Goal: Find specific page/section: Find specific page/section

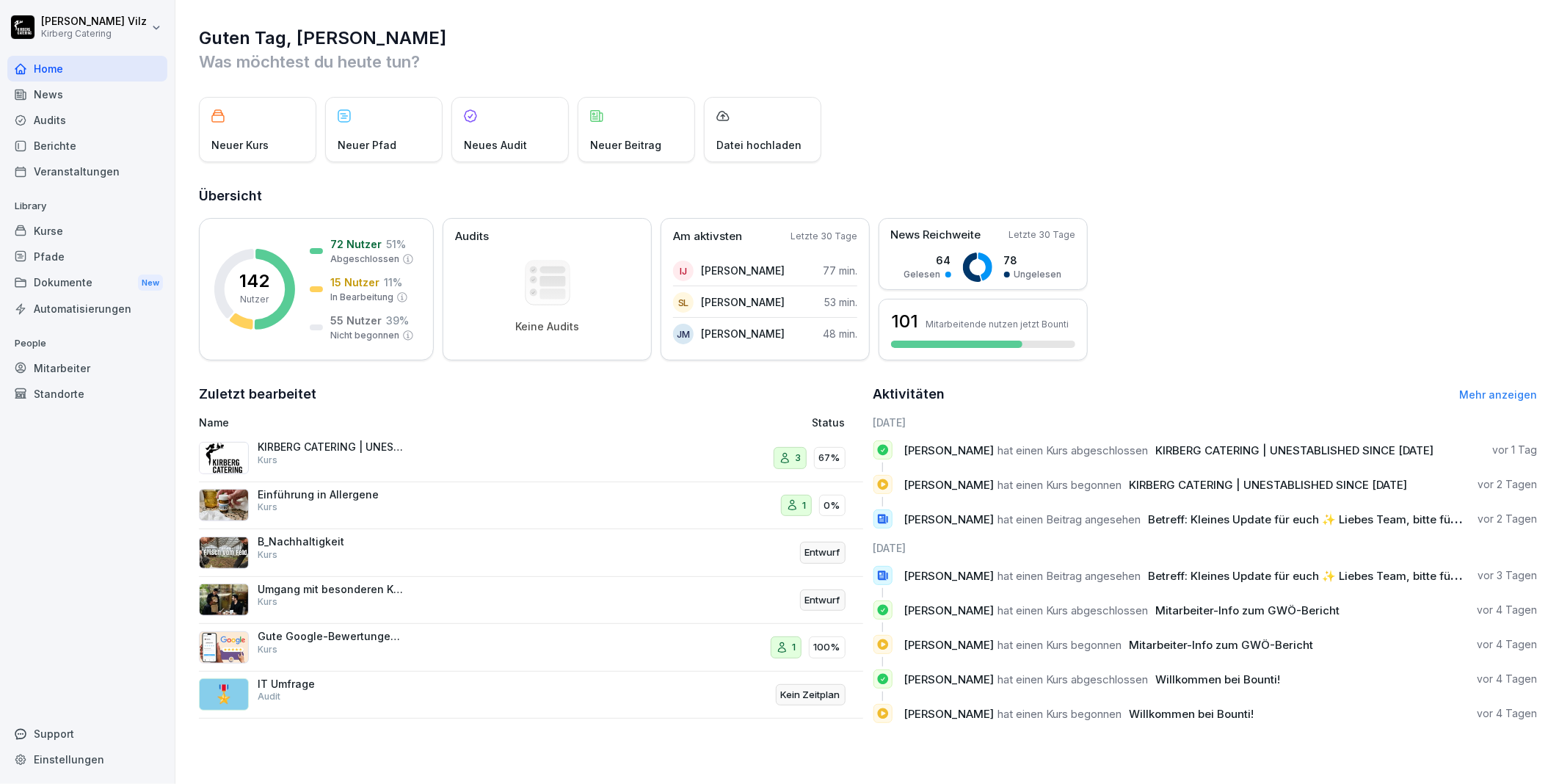
click at [64, 229] on div "Kurse" at bounding box center [87, 231] width 160 height 26
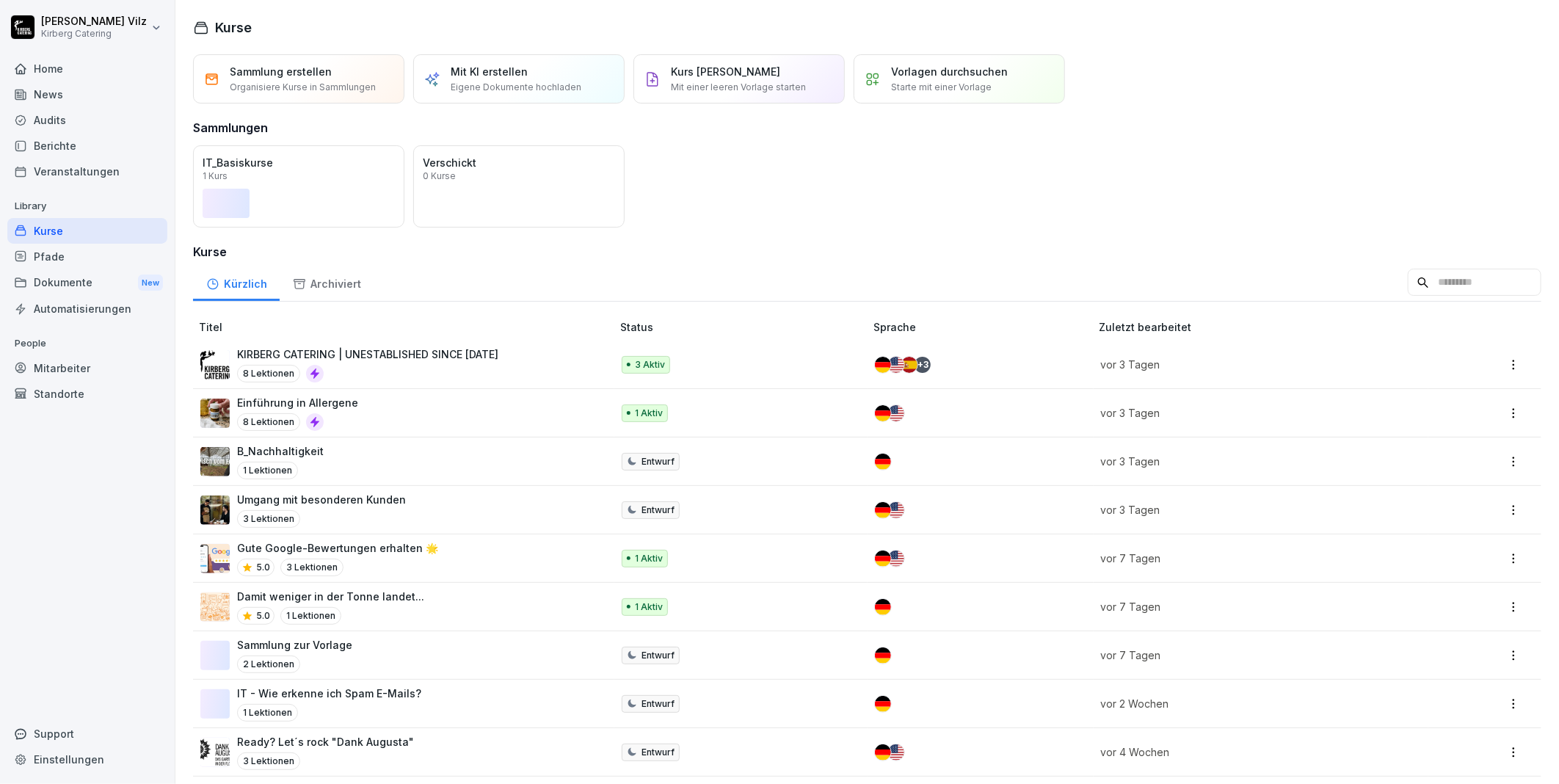
click at [372, 361] on p "KIRBERG CATERING | UNESTABLISHED SINCE [DATE]" at bounding box center [367, 354] width 261 height 15
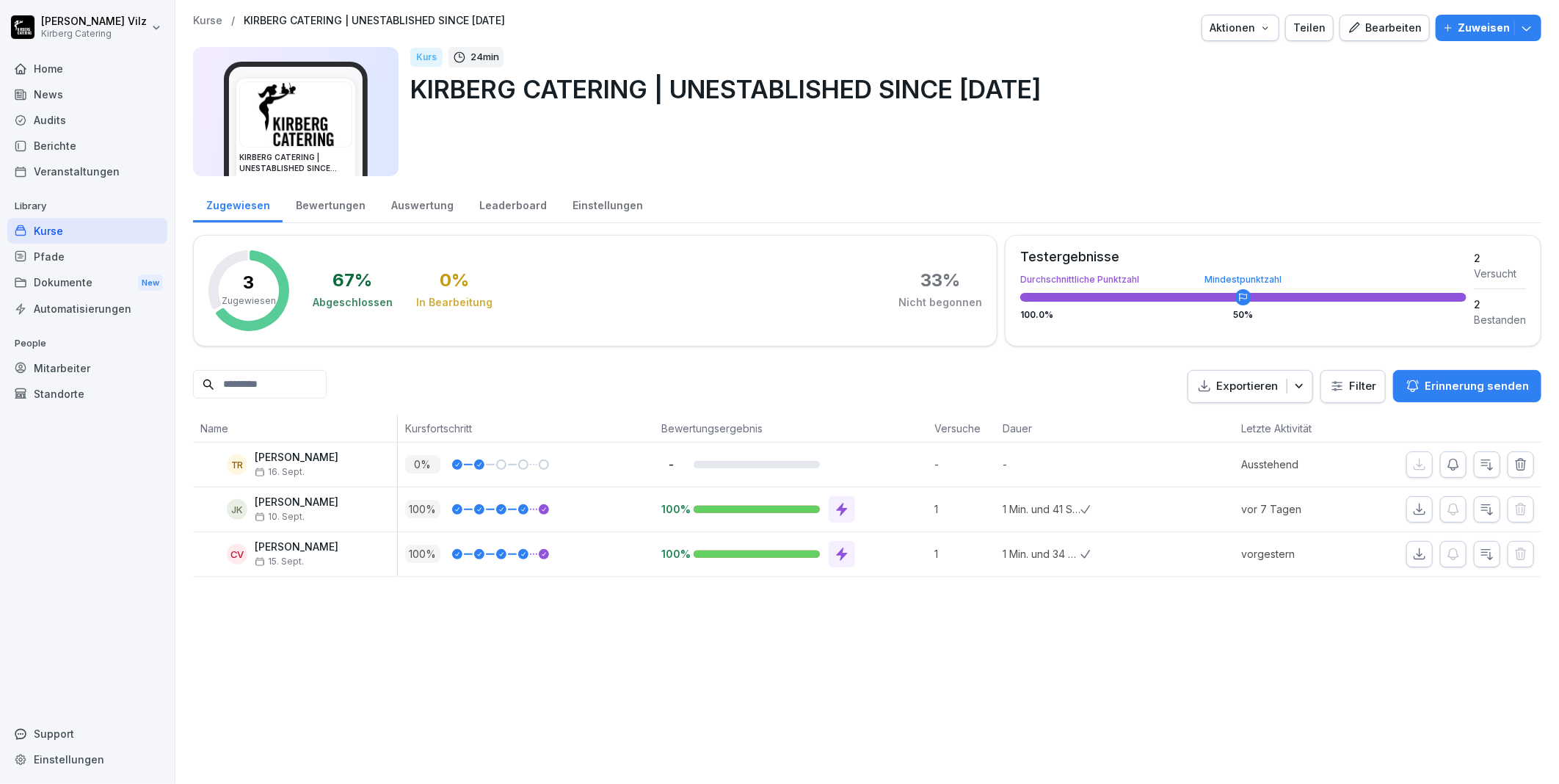
click at [66, 232] on div "Kurse" at bounding box center [87, 231] width 160 height 26
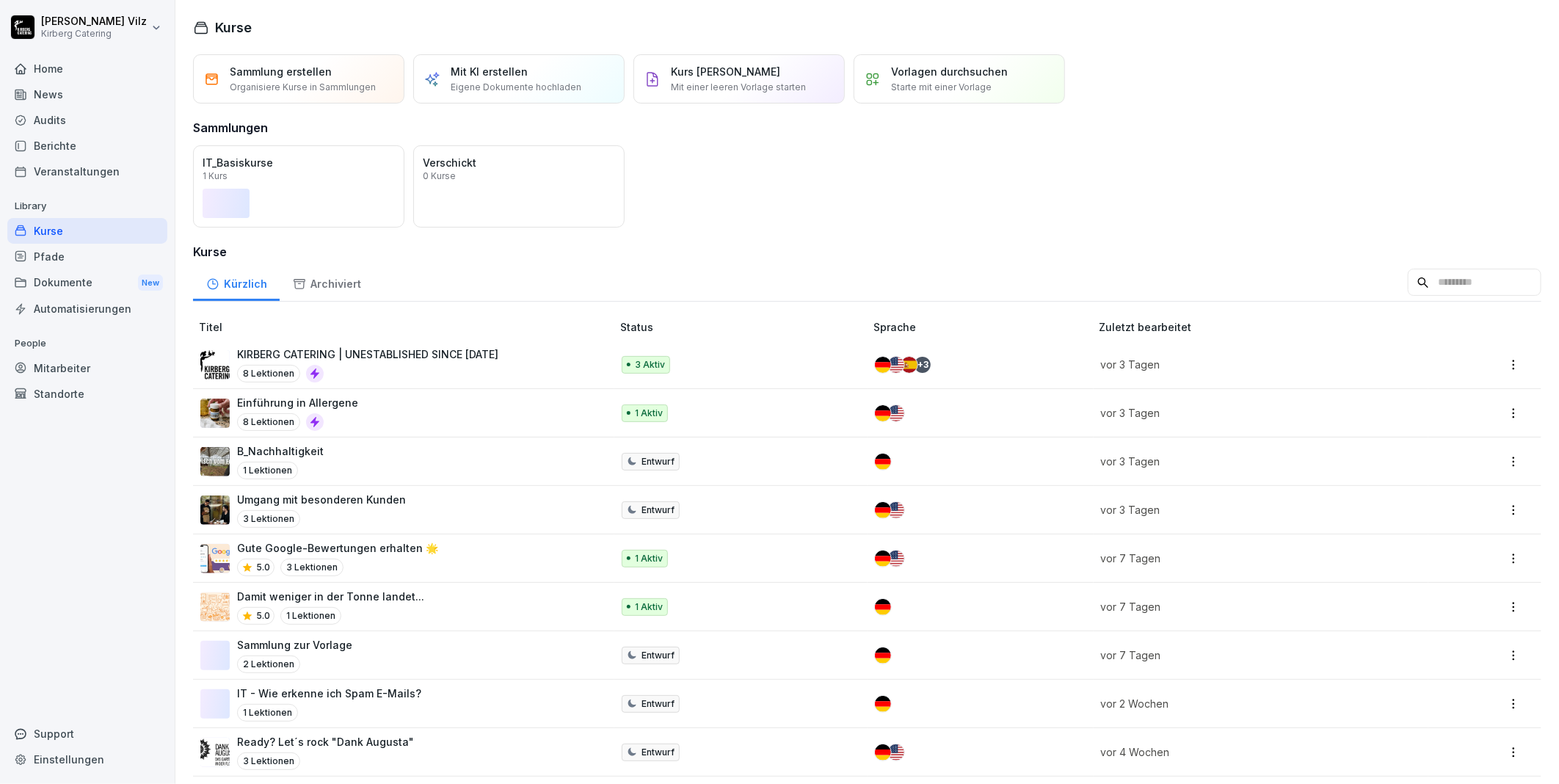
click at [763, 156] on div "Öffnen IT_Basiskurse 1 Kurs Öffnen Verschickt 0 Kurse" at bounding box center [867, 186] width 1348 height 82
